Goal: Task Accomplishment & Management: Use online tool/utility

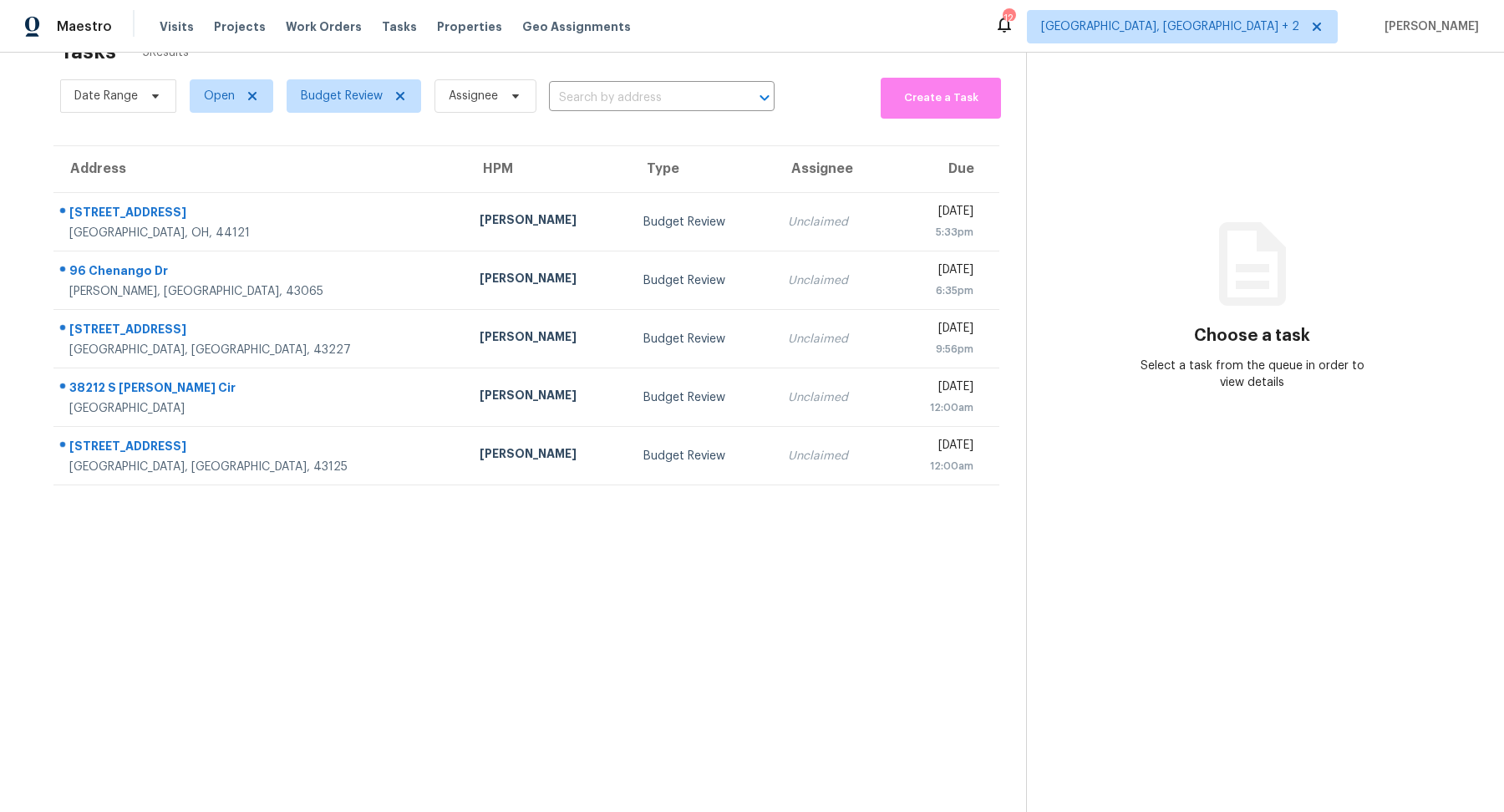
scroll to position [52, 0]
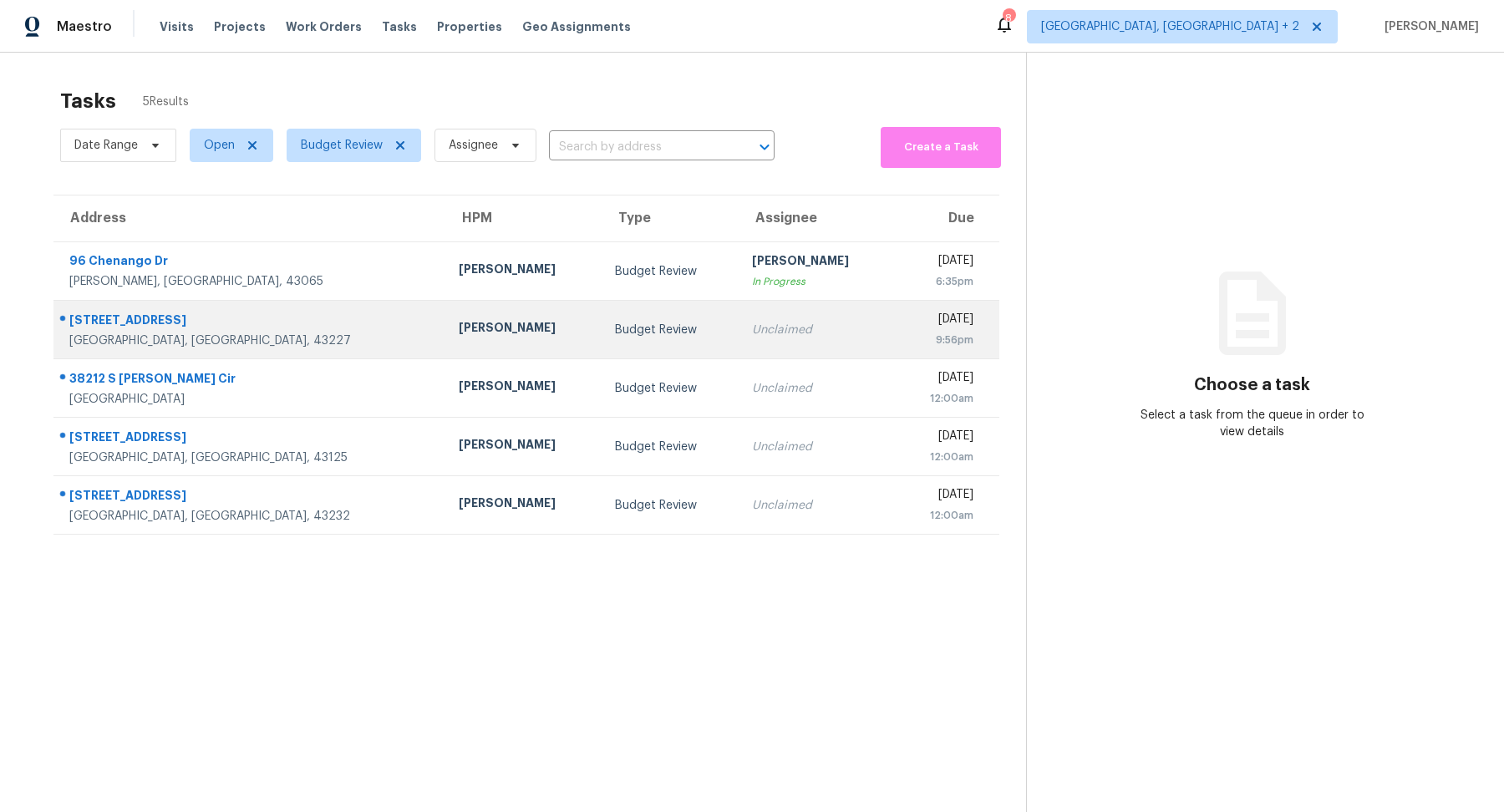
click at [260, 347] on div "[GEOGRAPHIC_DATA], [GEOGRAPHIC_DATA], 43227" at bounding box center [251, 341] width 363 height 17
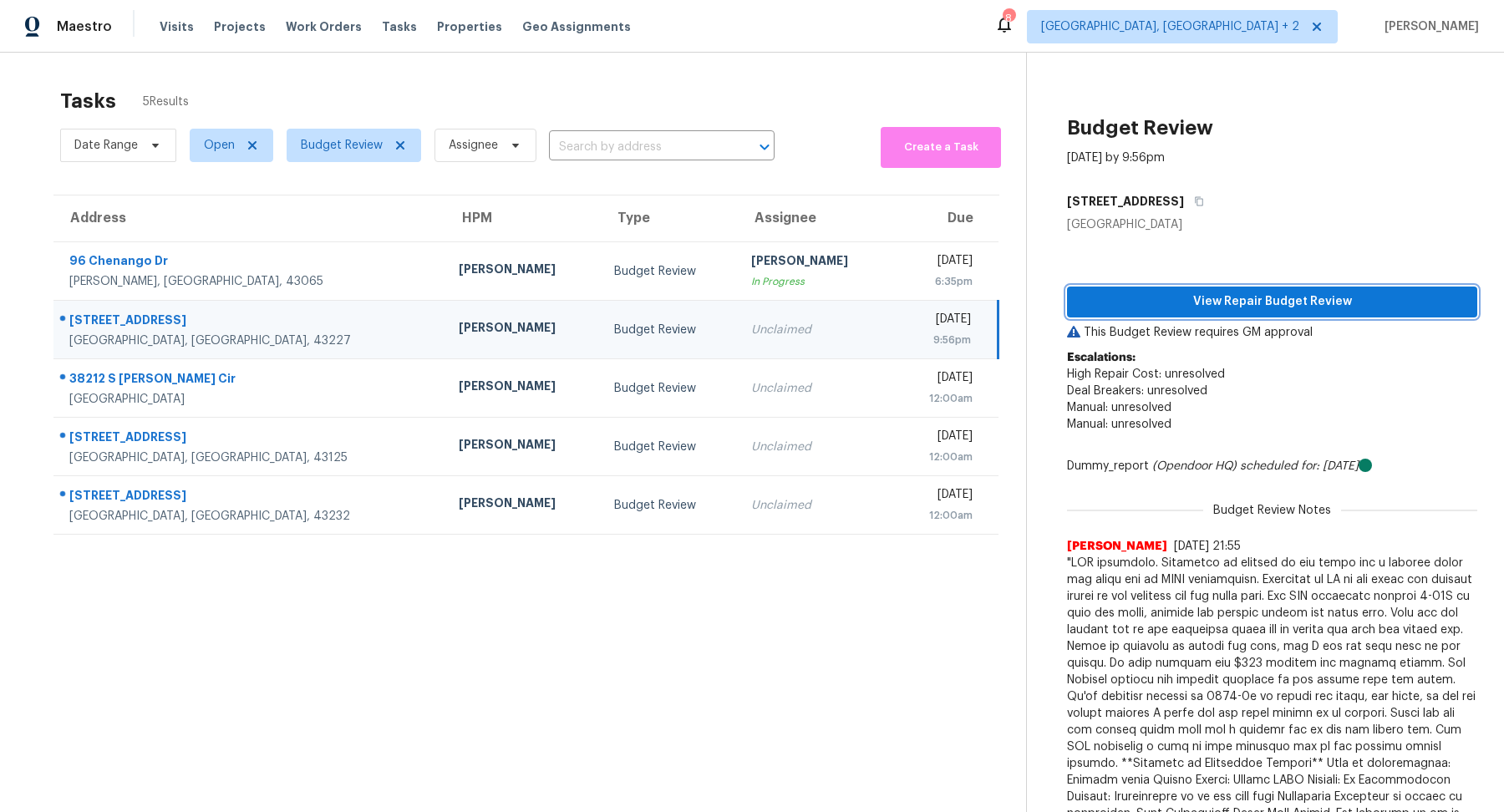
click at [1247, 307] on span "View Repair Budget Review" at bounding box center [1271, 302] width 383 height 21
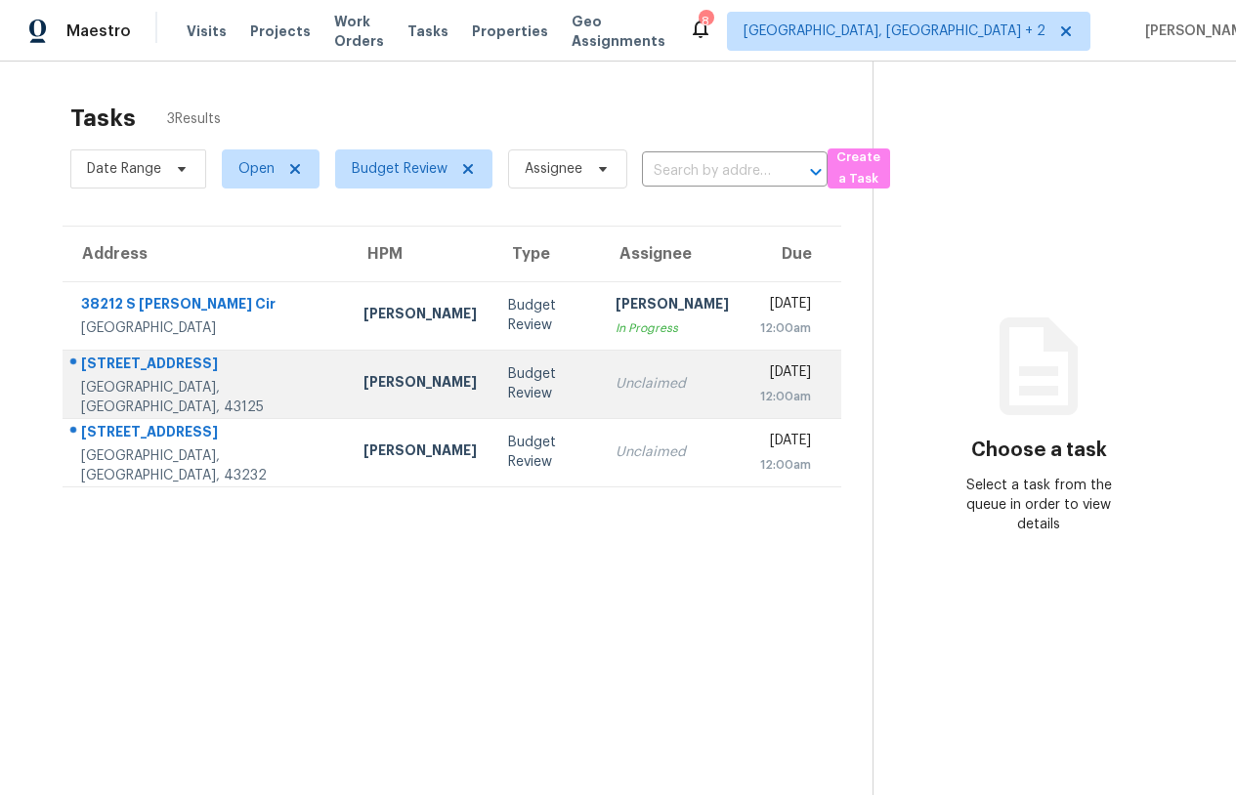
click at [212, 363] on div "[STREET_ADDRESS]" at bounding box center [206, 366] width 251 height 24
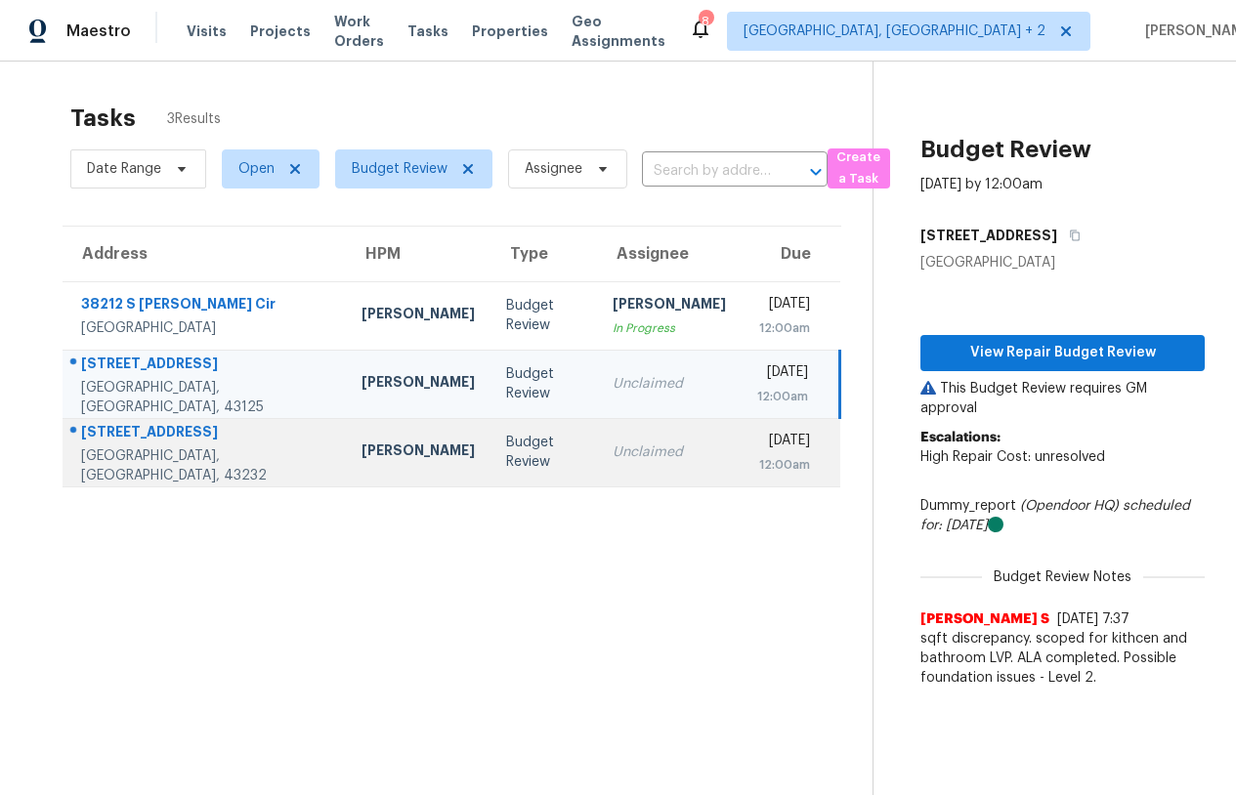
click at [232, 470] on div "Columbus, OH, 43232" at bounding box center [205, 465] width 249 height 39
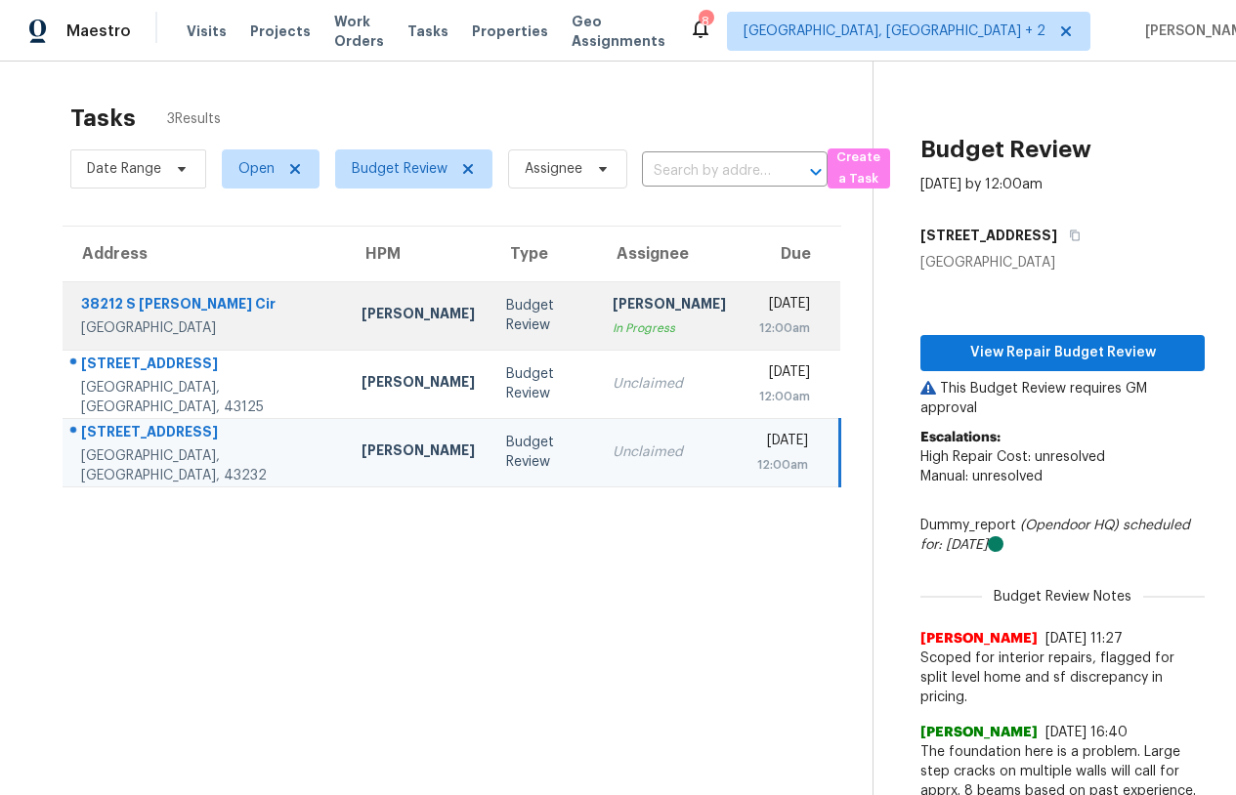
click at [346, 298] on td "[PERSON_NAME]" at bounding box center [418, 315] width 145 height 68
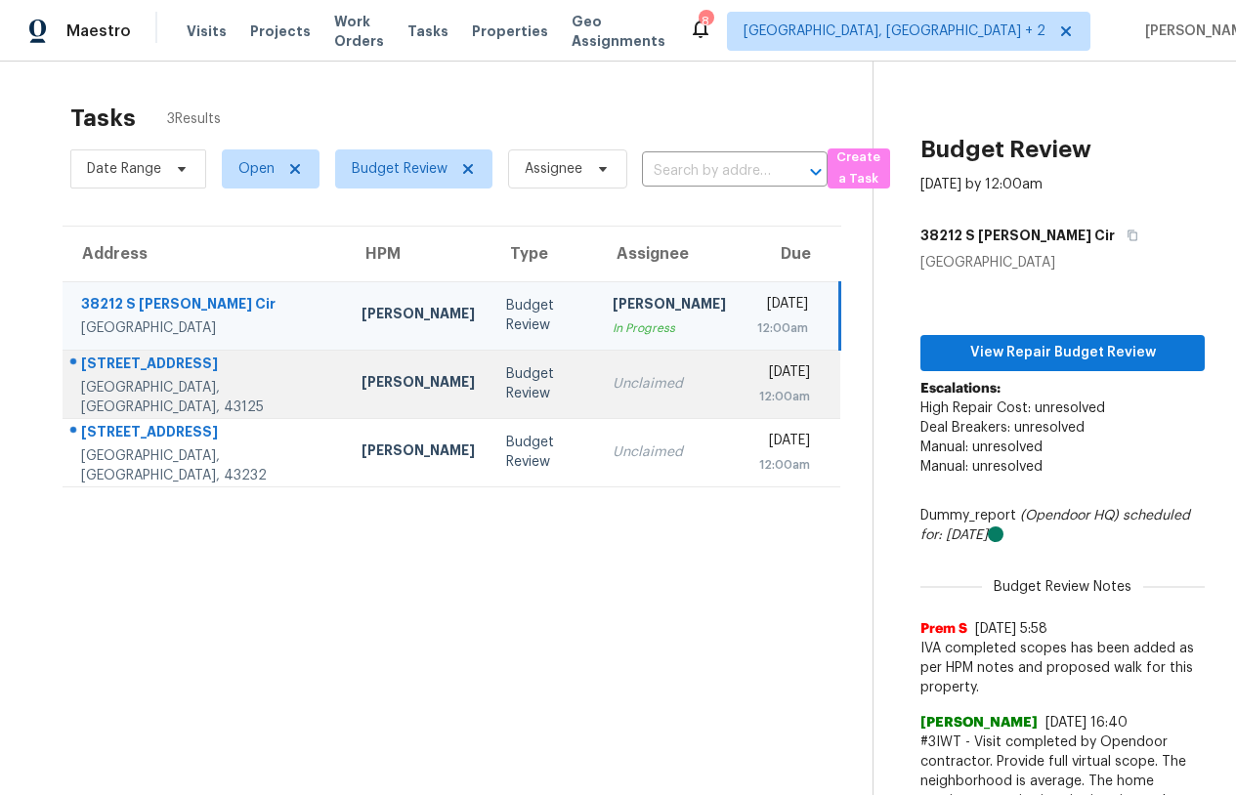
click at [346, 405] on td "[PERSON_NAME]" at bounding box center [418, 384] width 145 height 68
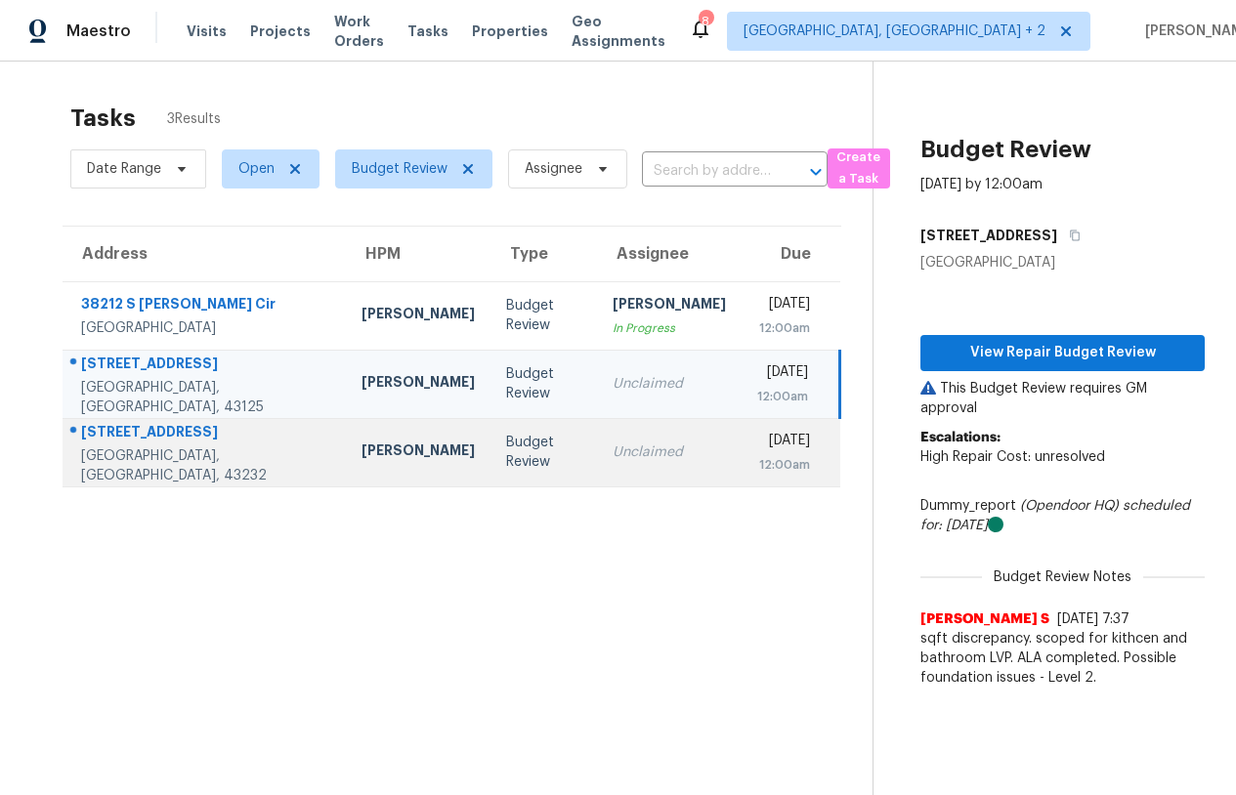
click at [346, 434] on td "[PERSON_NAME]" at bounding box center [418, 452] width 145 height 68
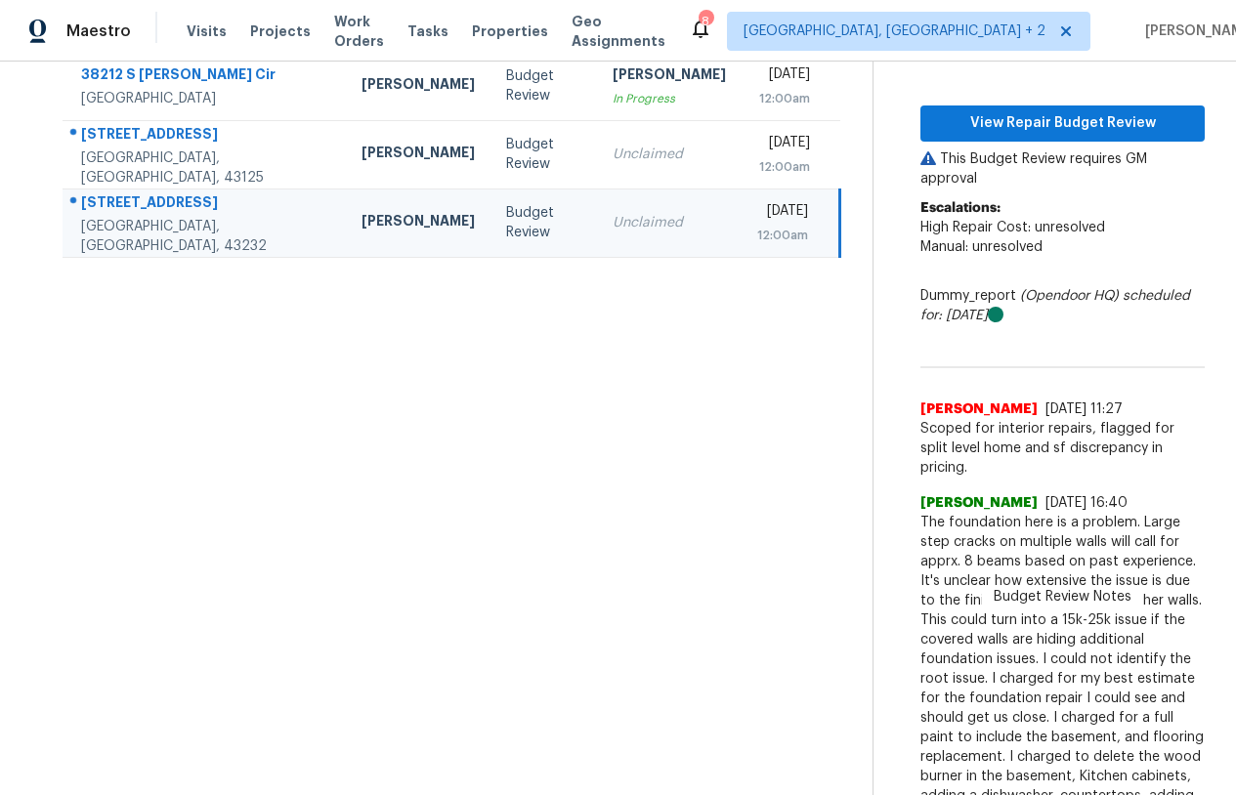
scroll to position [61, 0]
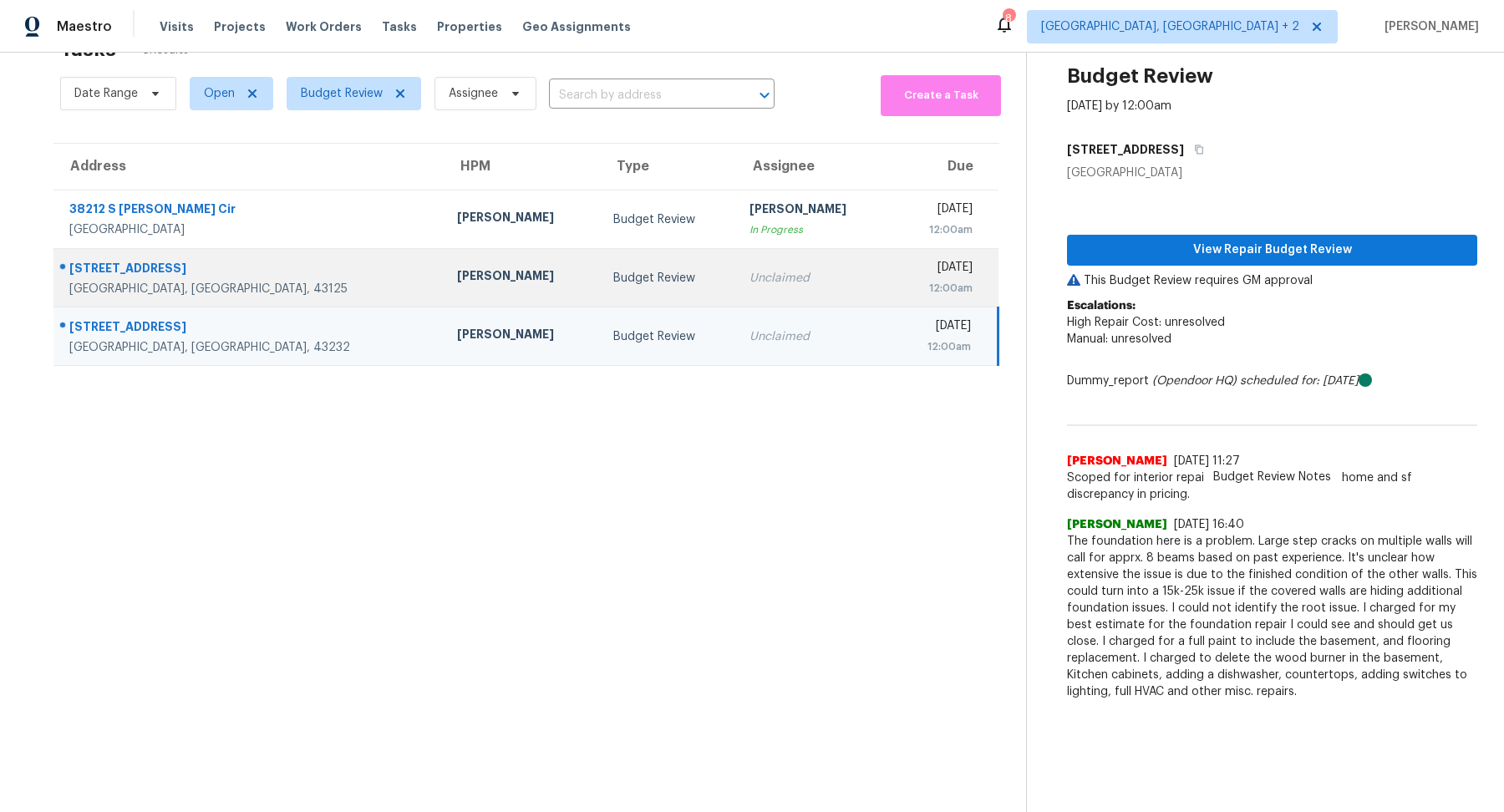
click at [231, 289] on div "[GEOGRAPHIC_DATA], [GEOGRAPHIC_DATA], 43125" at bounding box center [250, 289] width 361 height 17
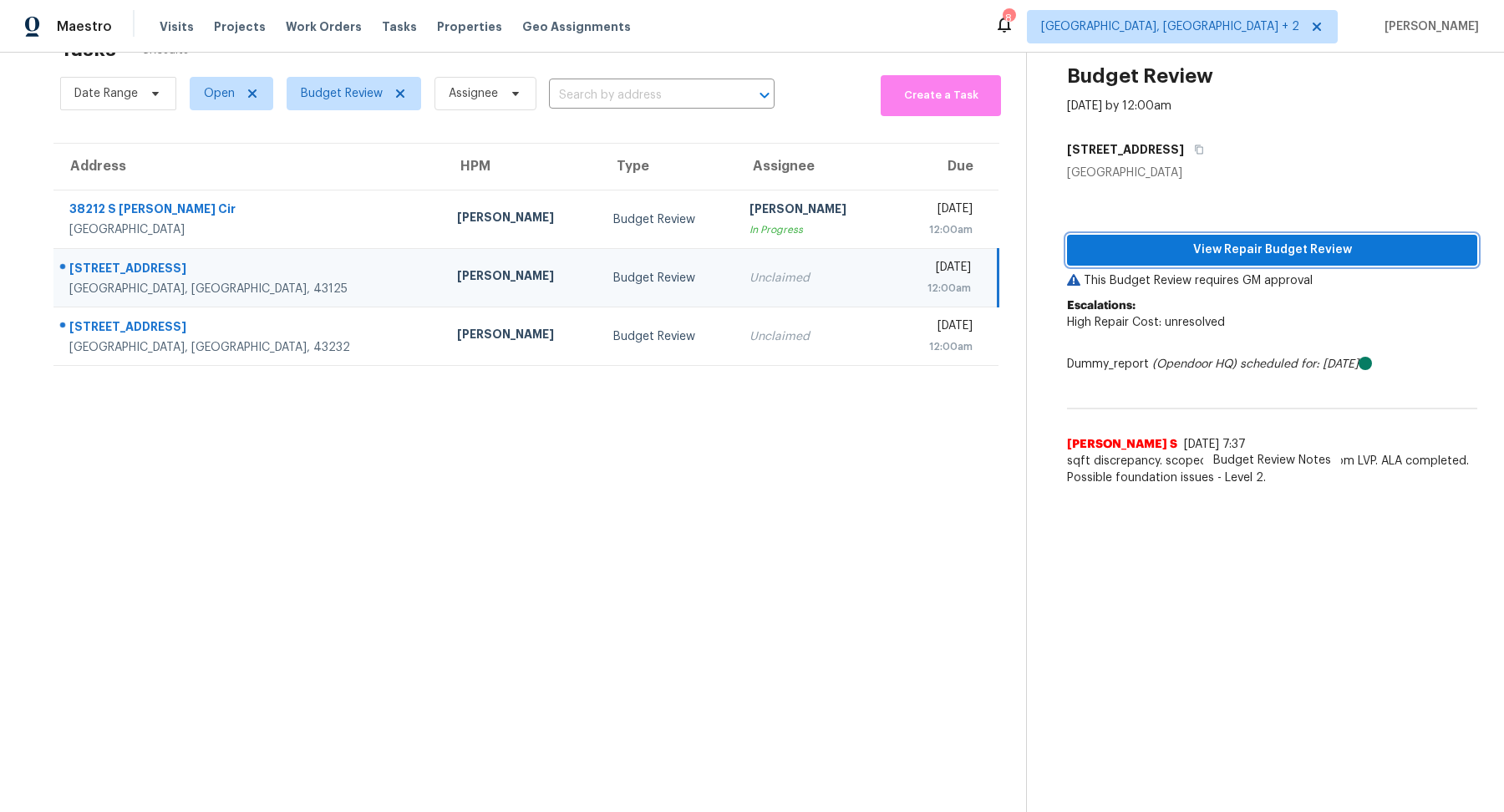
click at [1056, 249] on span "View Repair Budget Review" at bounding box center [1271, 250] width 383 height 21
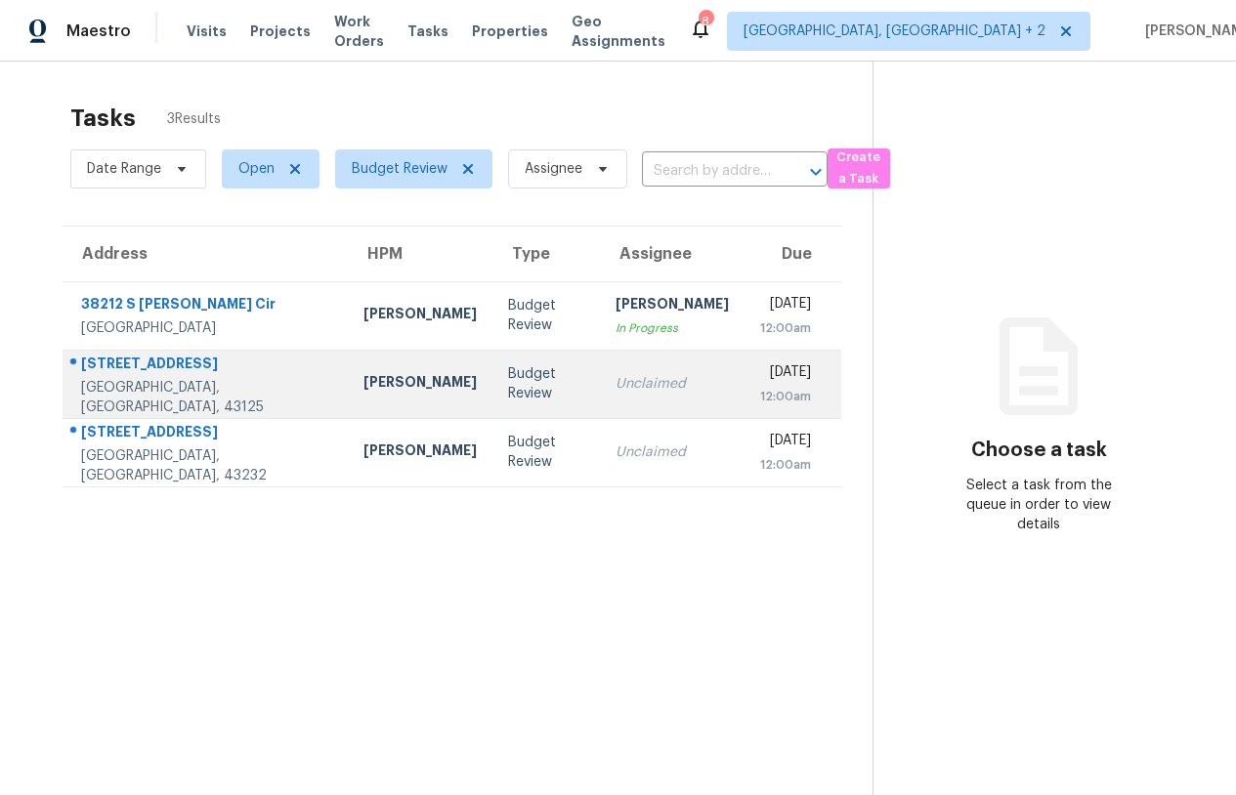
click at [238, 384] on td "[STREET_ADDRESS][PERSON_NAME]" at bounding box center [205, 384] width 285 height 68
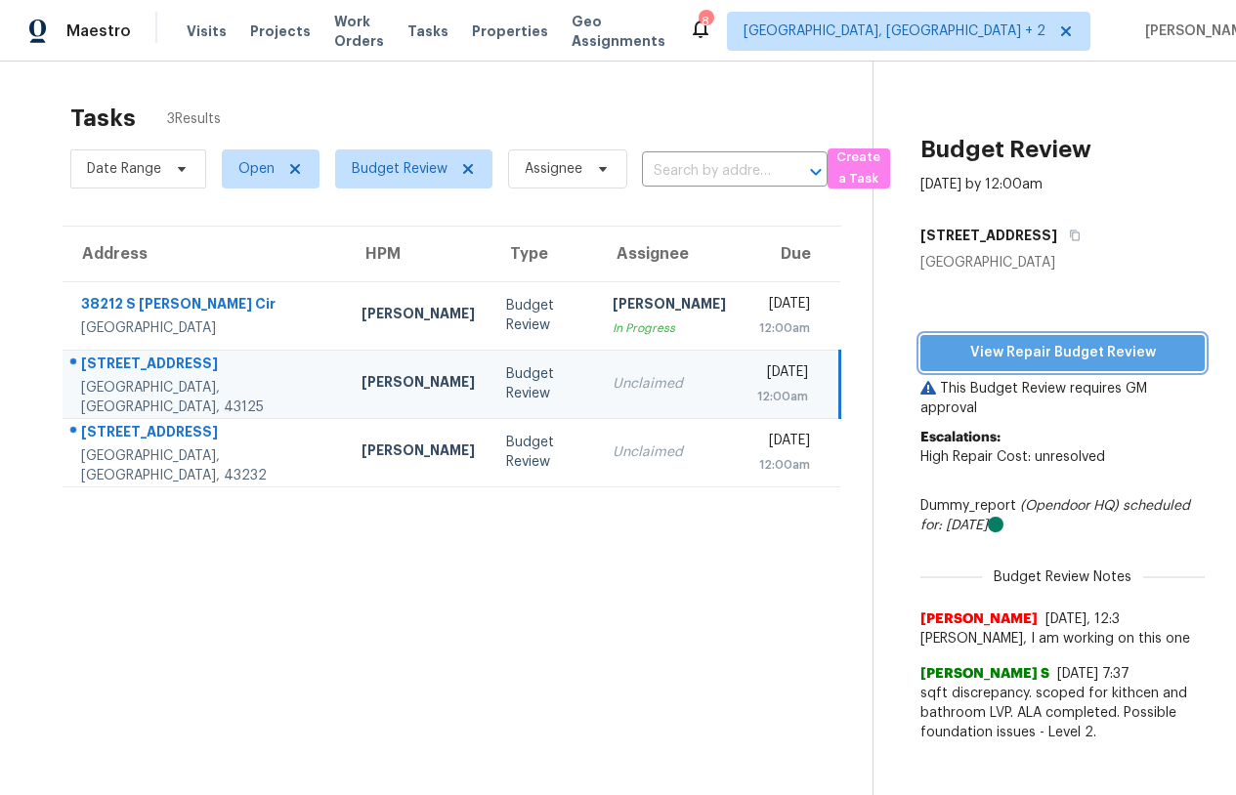
click at [1061, 355] on span "View Repair Budget Review" at bounding box center [1062, 353] width 253 height 24
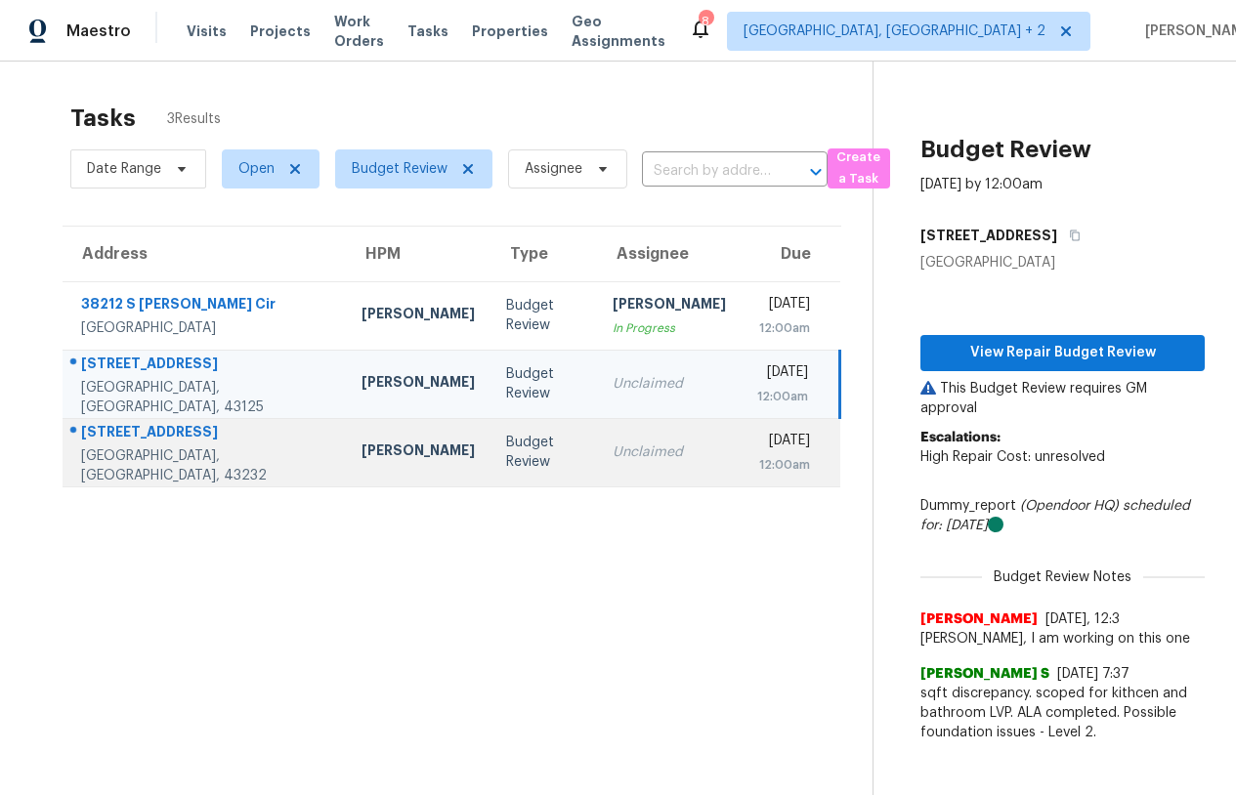
click at [230, 462] on div "[GEOGRAPHIC_DATA], [GEOGRAPHIC_DATA], 43232" at bounding box center [205, 465] width 249 height 39
